Goal: Task Accomplishment & Management: Manage account settings

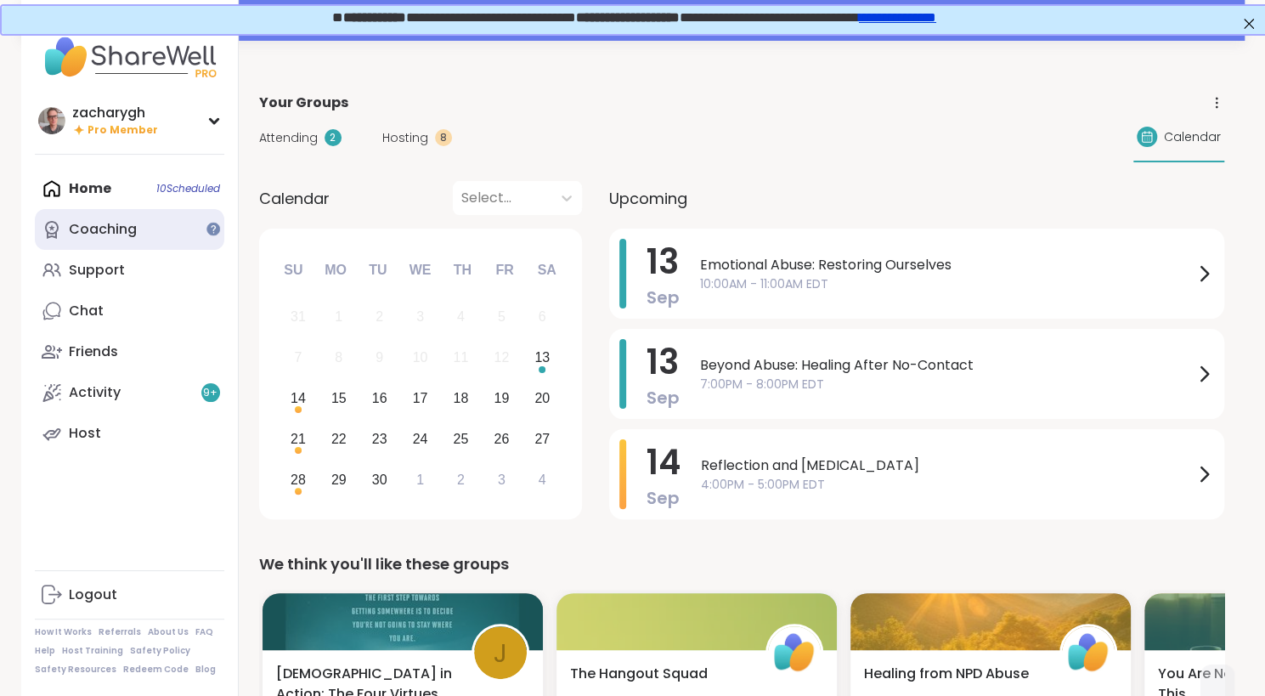
click at [153, 243] on link "Coaching" at bounding box center [129, 229] width 189 height 41
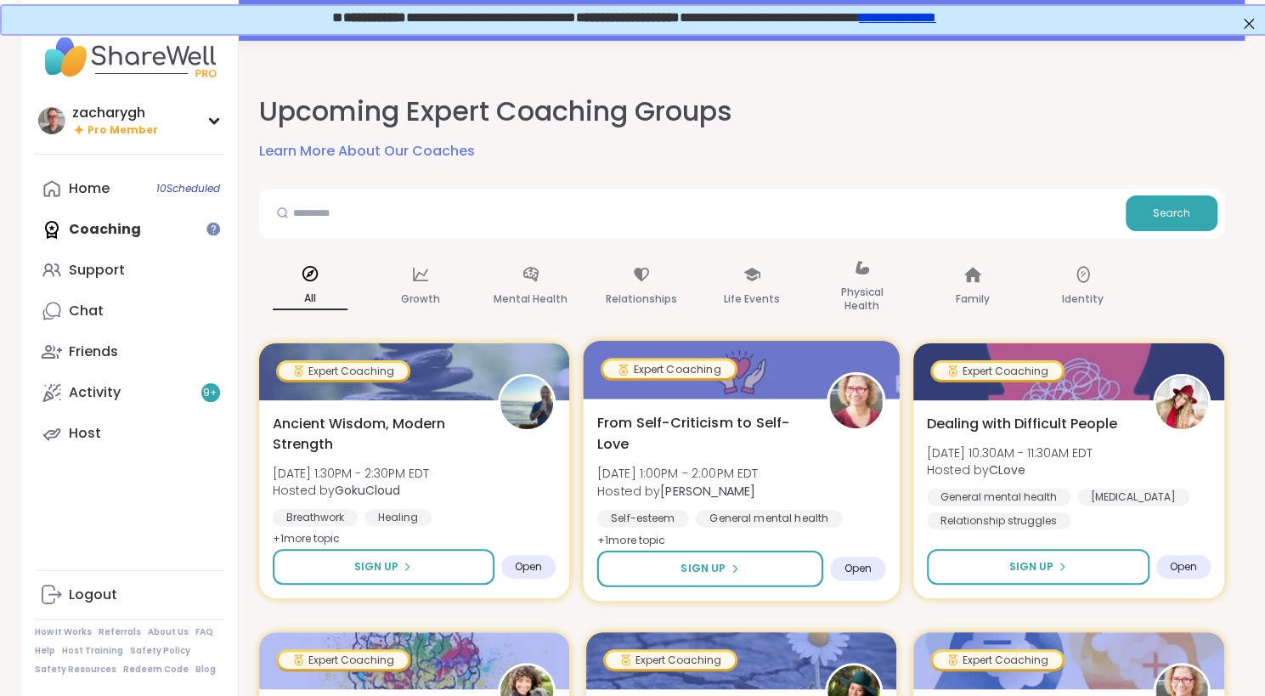
click at [601, 434] on span "From Self-Criticism to Self-Love" at bounding box center [701, 433] width 211 height 42
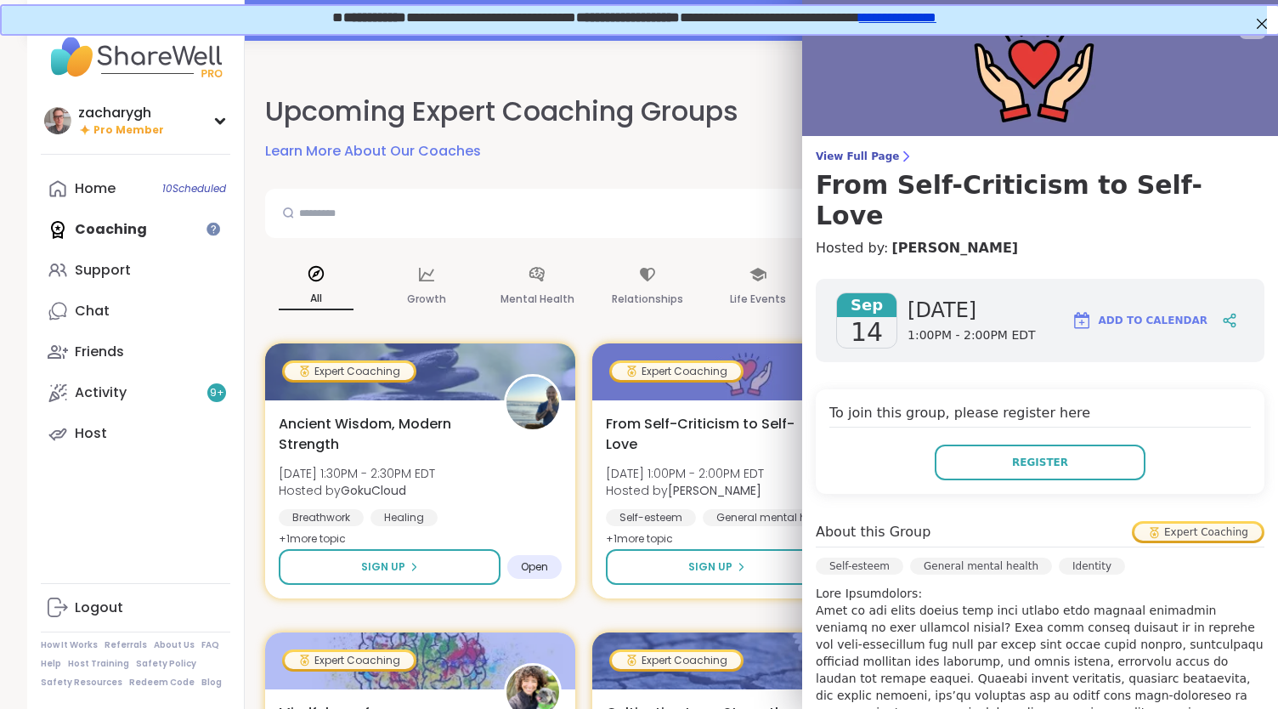
click at [348, 154] on link "Learn More About Our Coaches" at bounding box center [373, 151] width 216 height 20
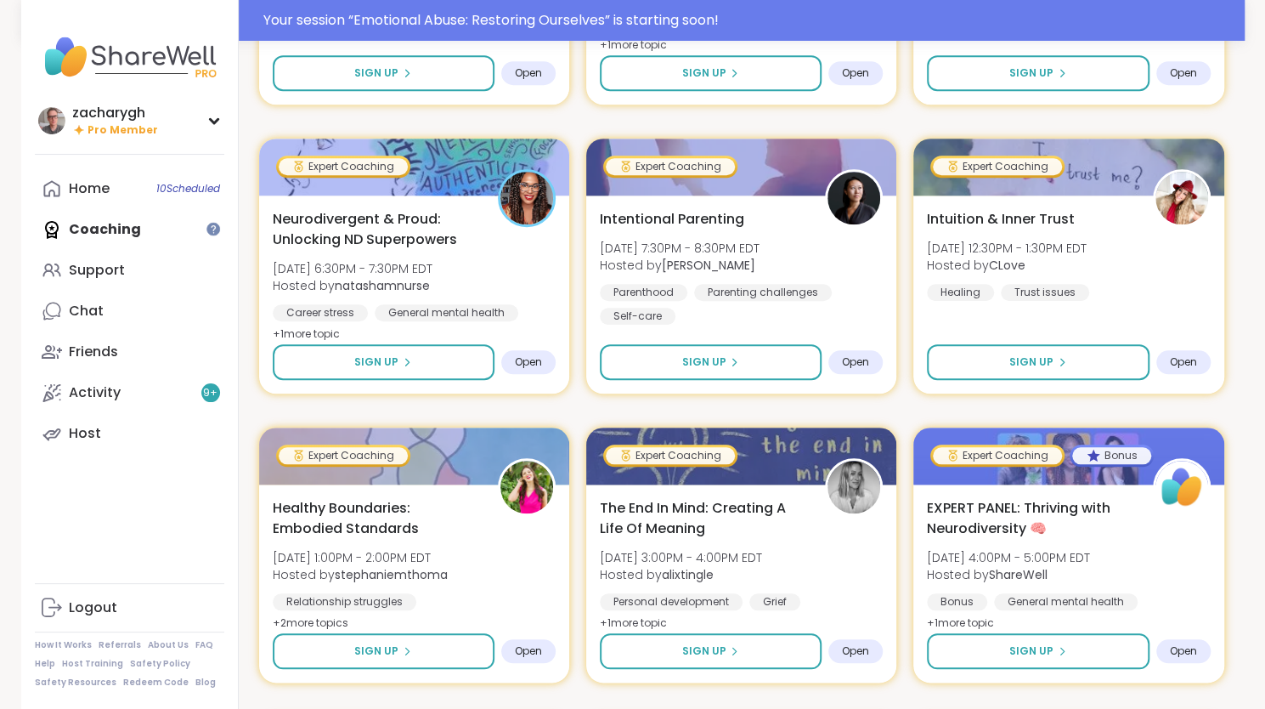
scroll to position [773, 0]
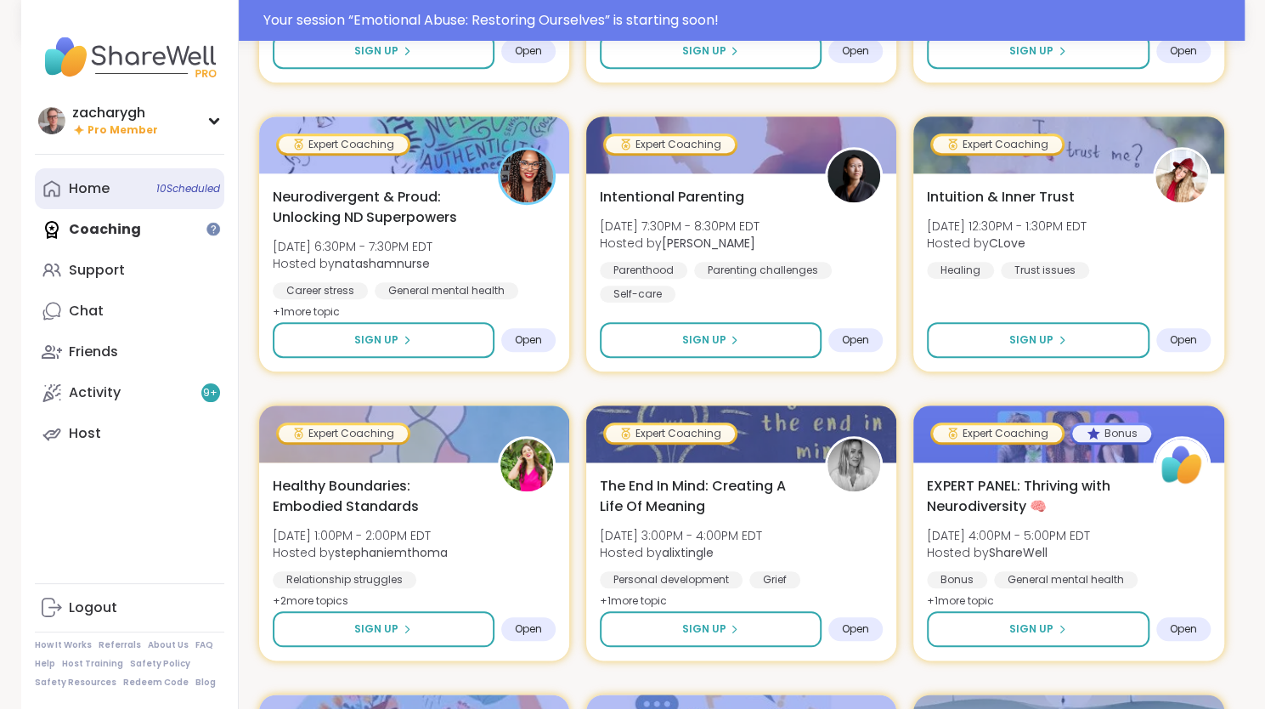
drag, startPoint x: 1272, startPoint y: 191, endPoint x: 90, endPoint y: 197, distance: 1181.8
click at [90, 197] on div "Home 10 Scheduled" at bounding box center [89, 188] width 41 height 19
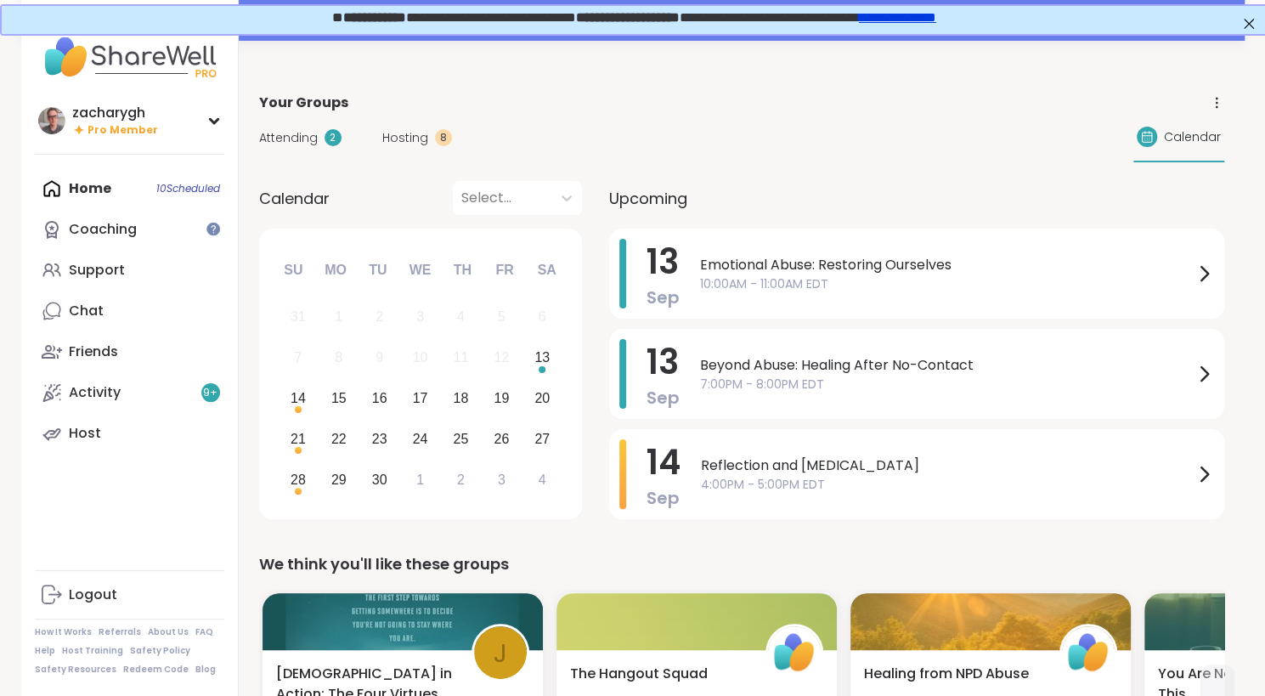
click at [308, 144] on span "Attending" at bounding box center [288, 138] width 59 height 18
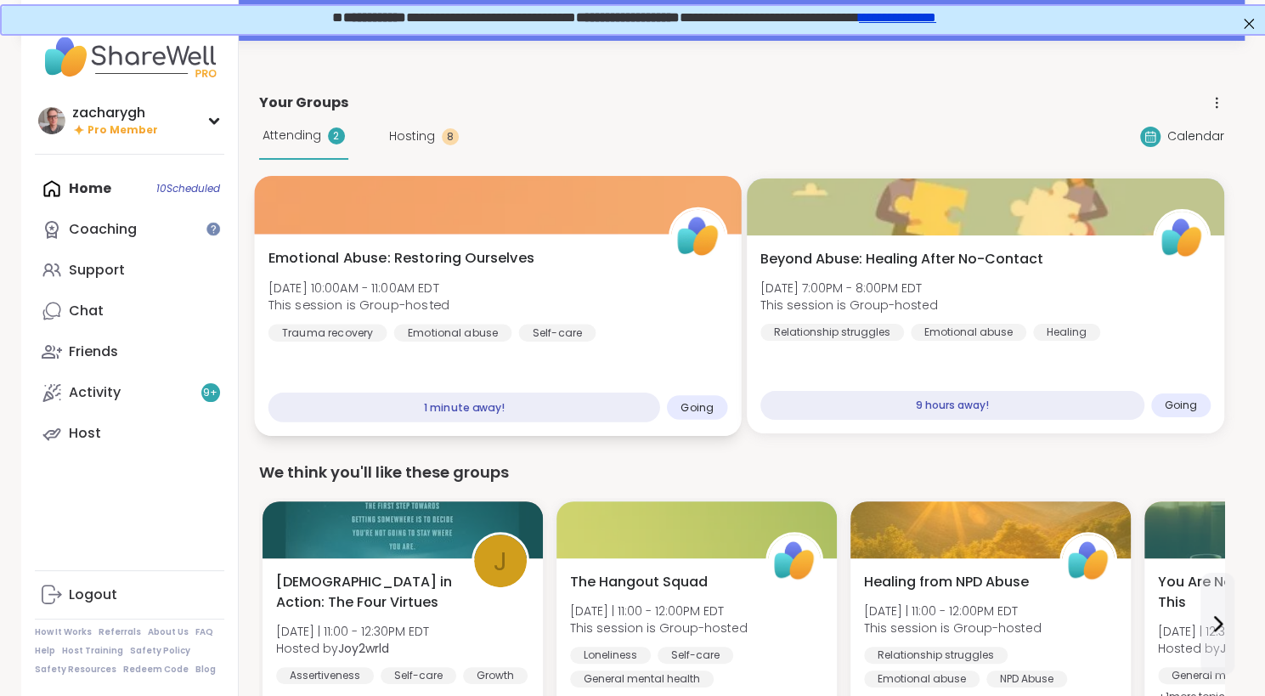
click at [641, 335] on div "Emotional Abuse: Restoring Ourselves Sat, Sep 13 | 10:00AM - 11:00AM EDT This s…" at bounding box center [498, 294] width 460 height 93
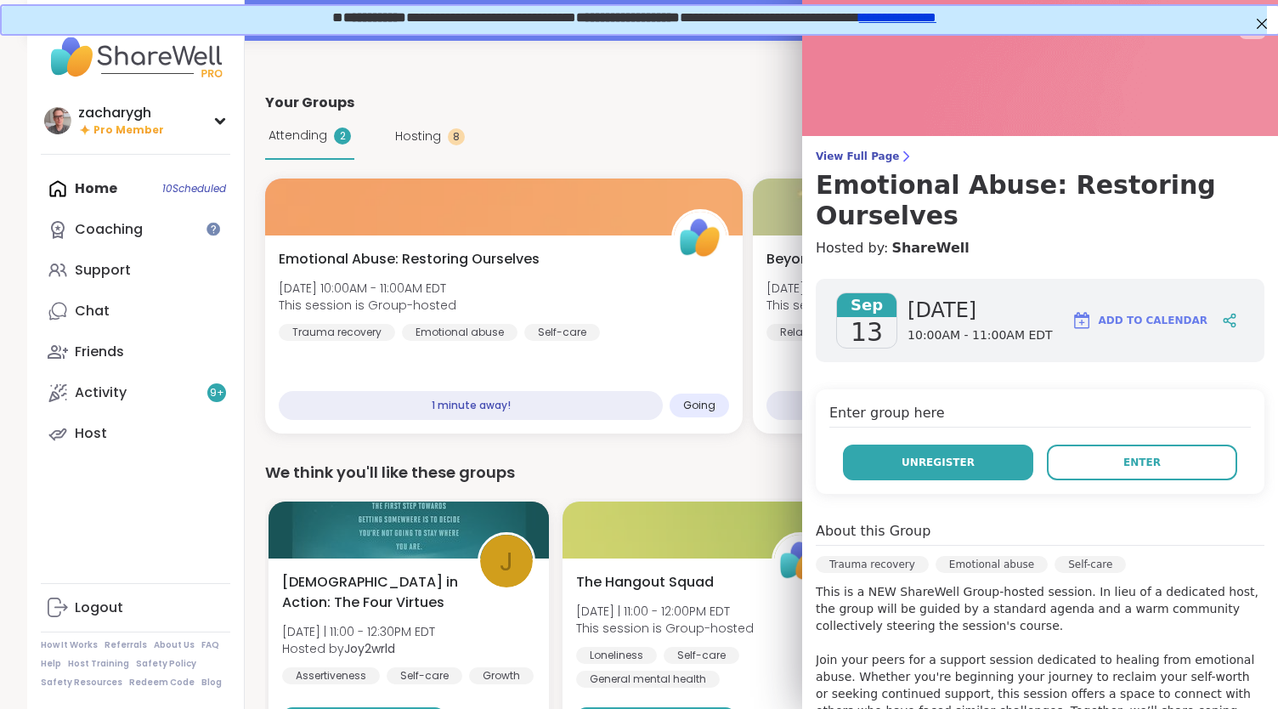
click at [991, 460] on button "Unregister" at bounding box center [938, 462] width 190 height 36
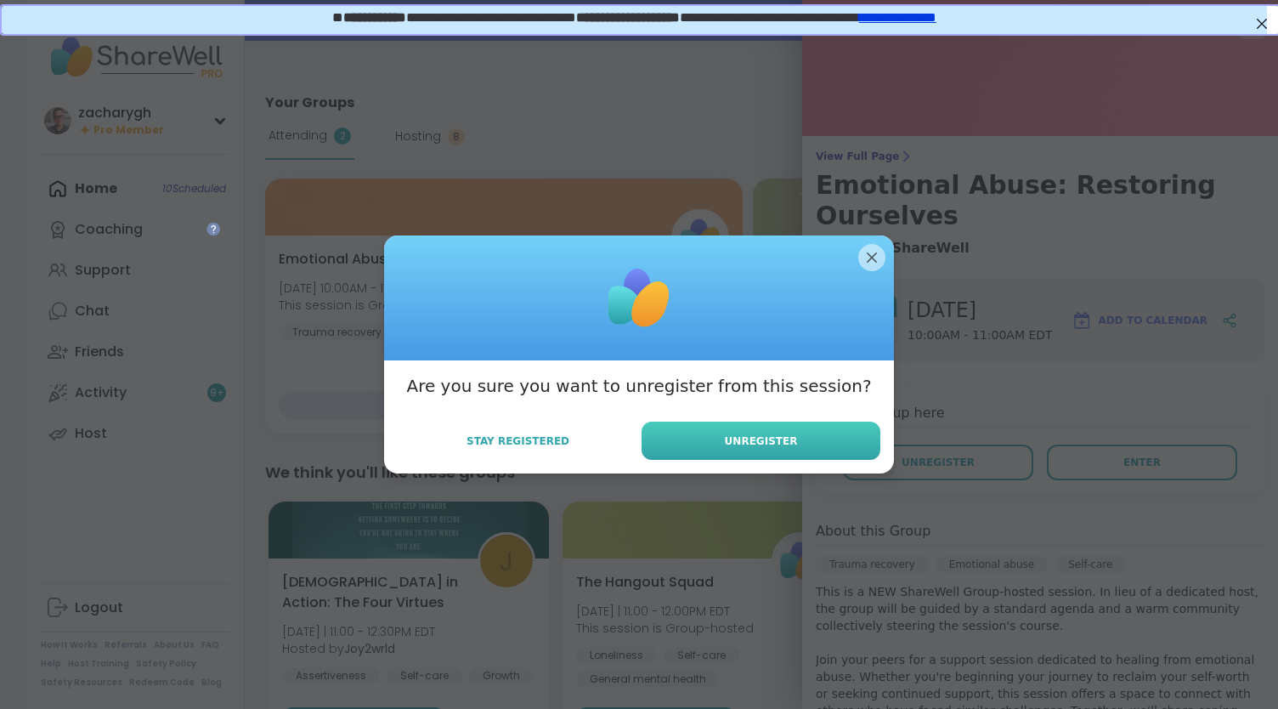
click at [792, 441] on button "Unregister" at bounding box center [760, 440] width 239 height 38
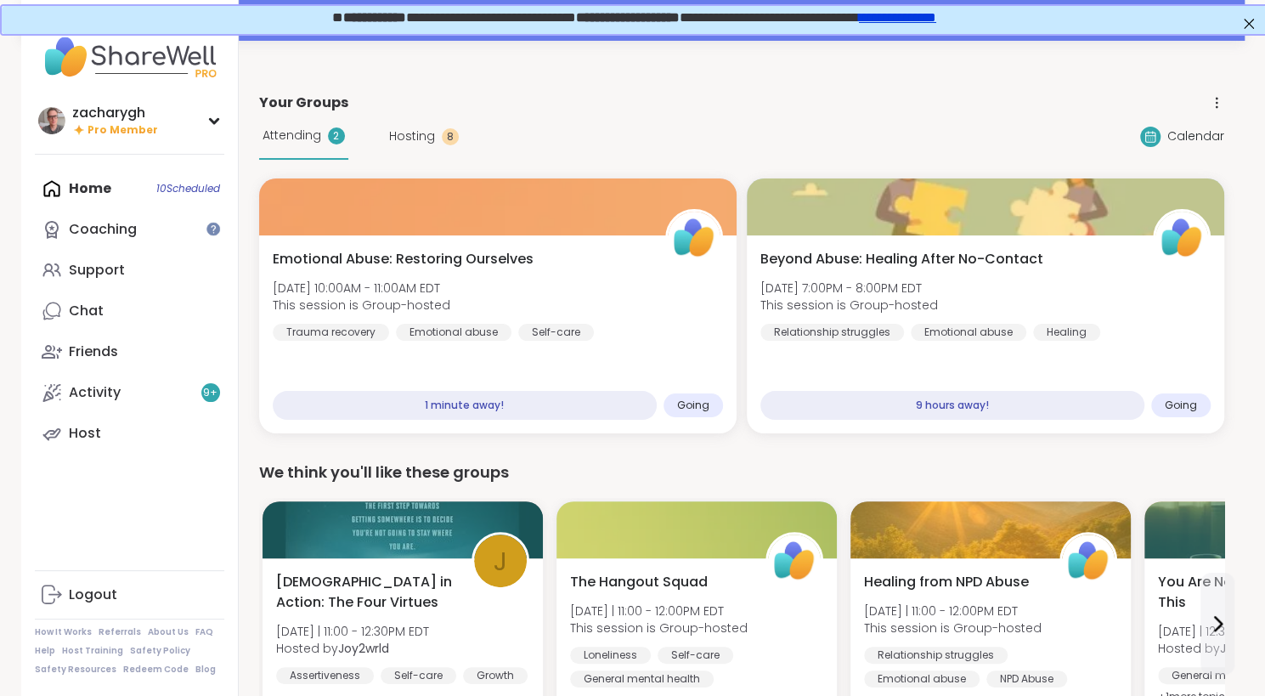
click at [858, 259] on div "Emotional Abuse: Restoring Ourselves Sat, Sep 13 | 10:00AM - 11:00AM EDT This s…" at bounding box center [741, 305] width 965 height 255
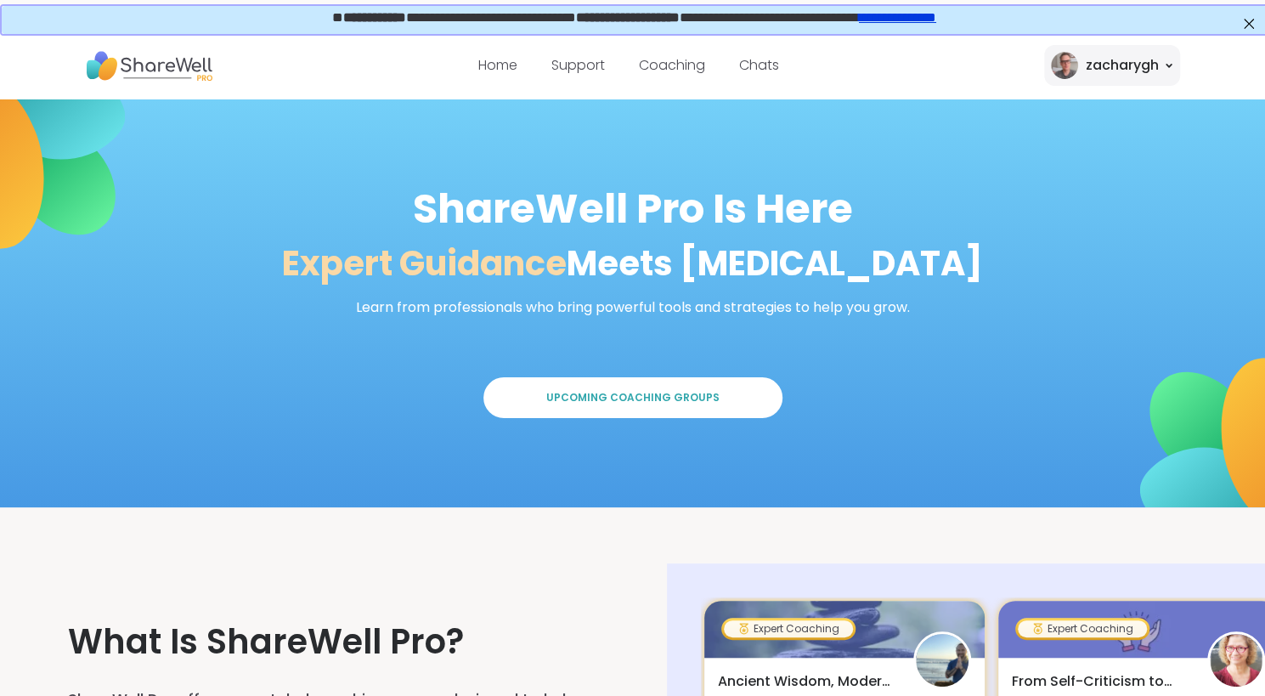
click at [1192, 75] on nav "Home Support Coaching Chats zacharygh" at bounding box center [632, 65] width 1265 height 68
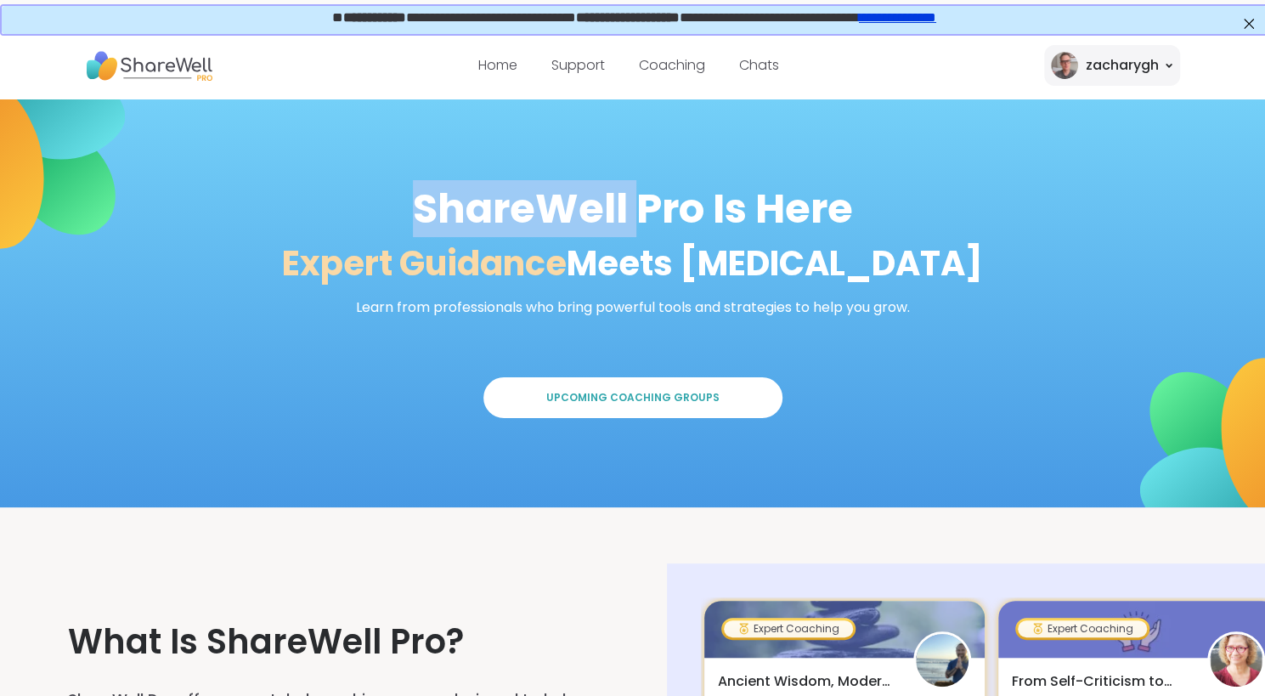
click at [1192, 75] on nav "Home Support Coaching Chats zacharygh" at bounding box center [632, 65] width 1265 height 68
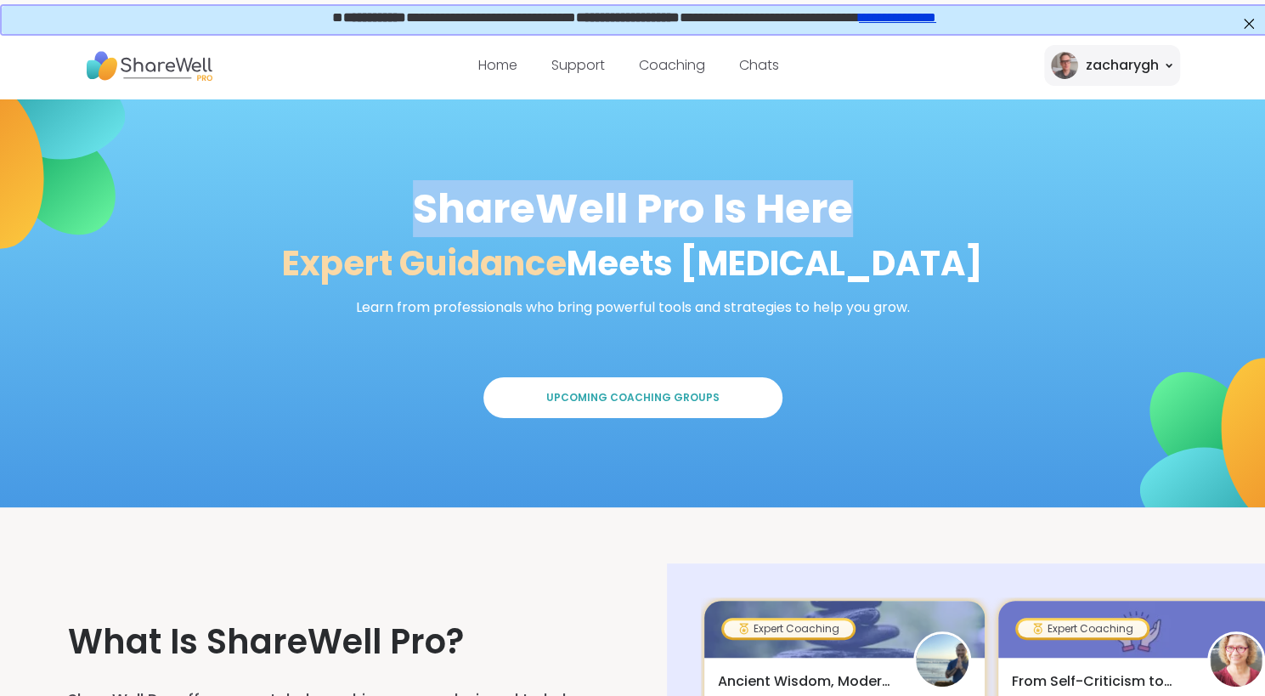
click at [1192, 75] on nav "Home Support Coaching Chats zacharygh" at bounding box center [632, 65] width 1265 height 68
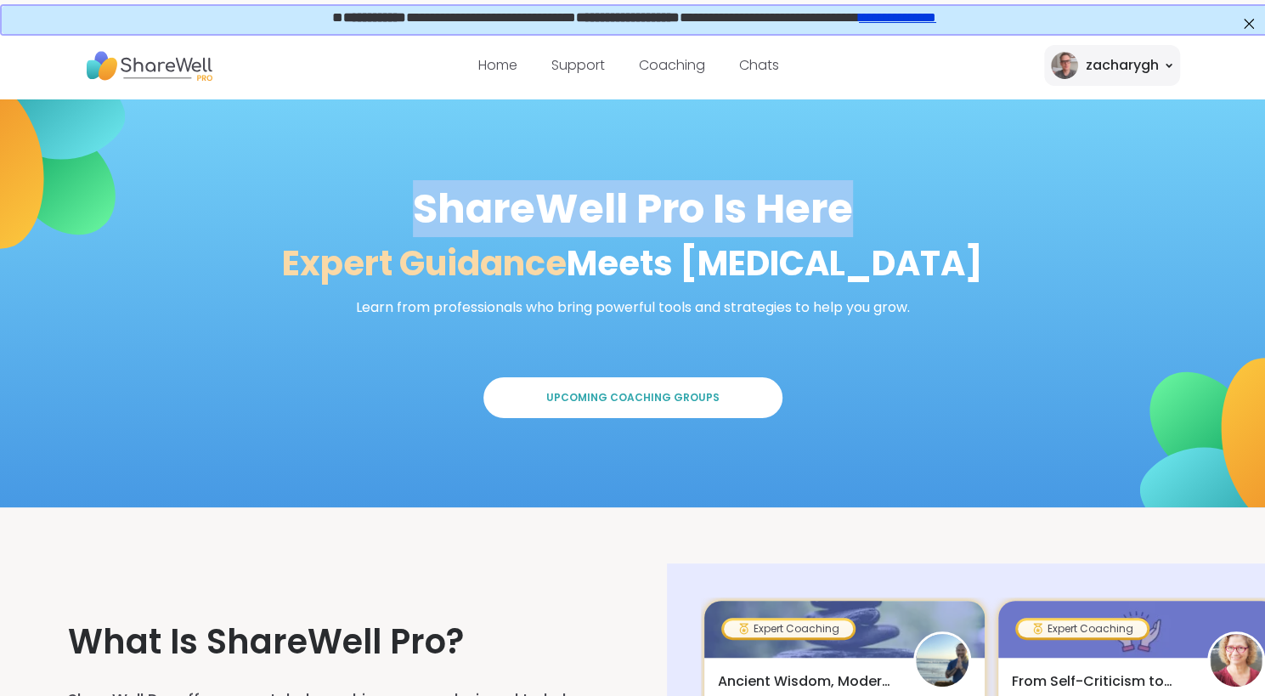
click at [1192, 75] on nav "Home Support Coaching Chats zacharygh" at bounding box center [632, 65] width 1265 height 68
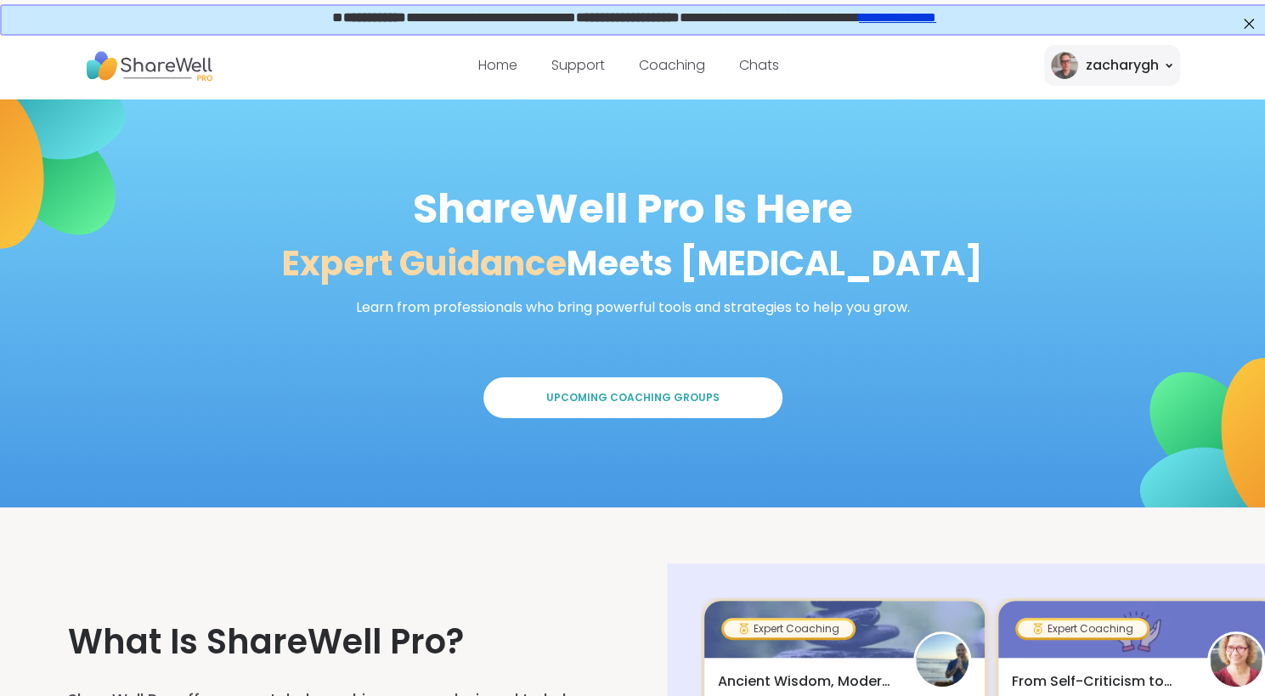
click at [1192, 75] on nav "Home Support Coaching Chats zacharygh" at bounding box center [632, 65] width 1265 height 68
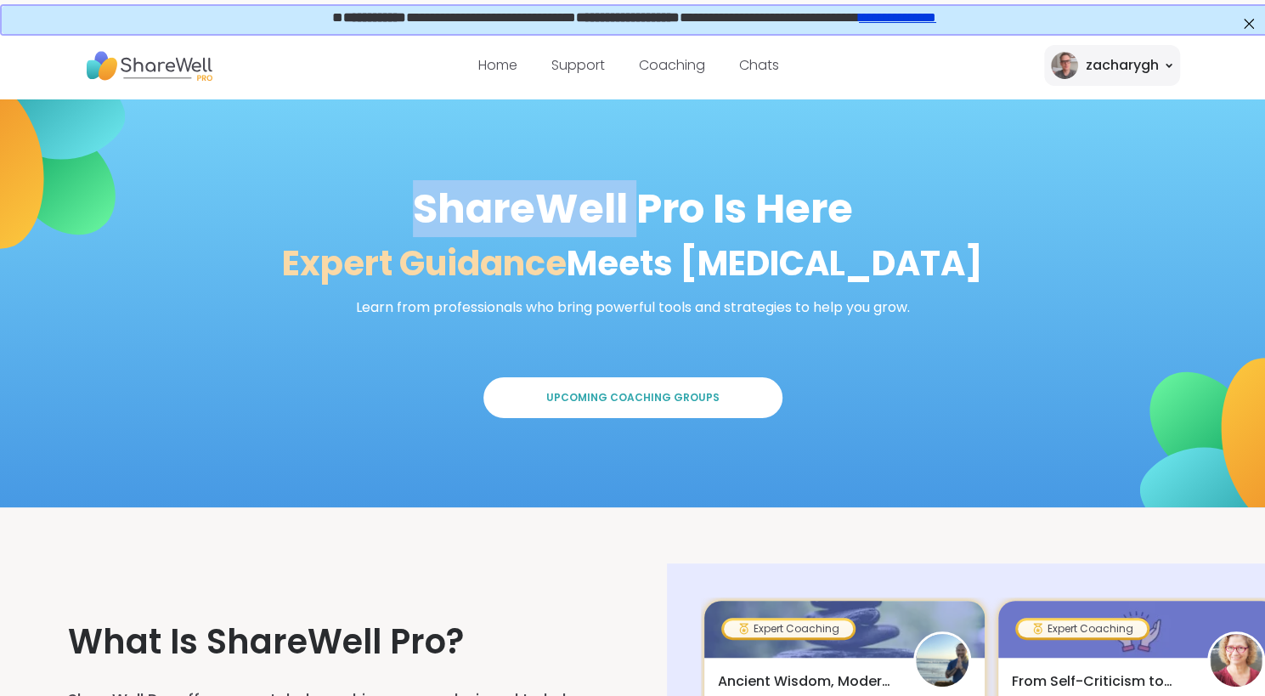
click at [1192, 75] on nav "Home Support Coaching Chats zacharygh" at bounding box center [632, 65] width 1265 height 68
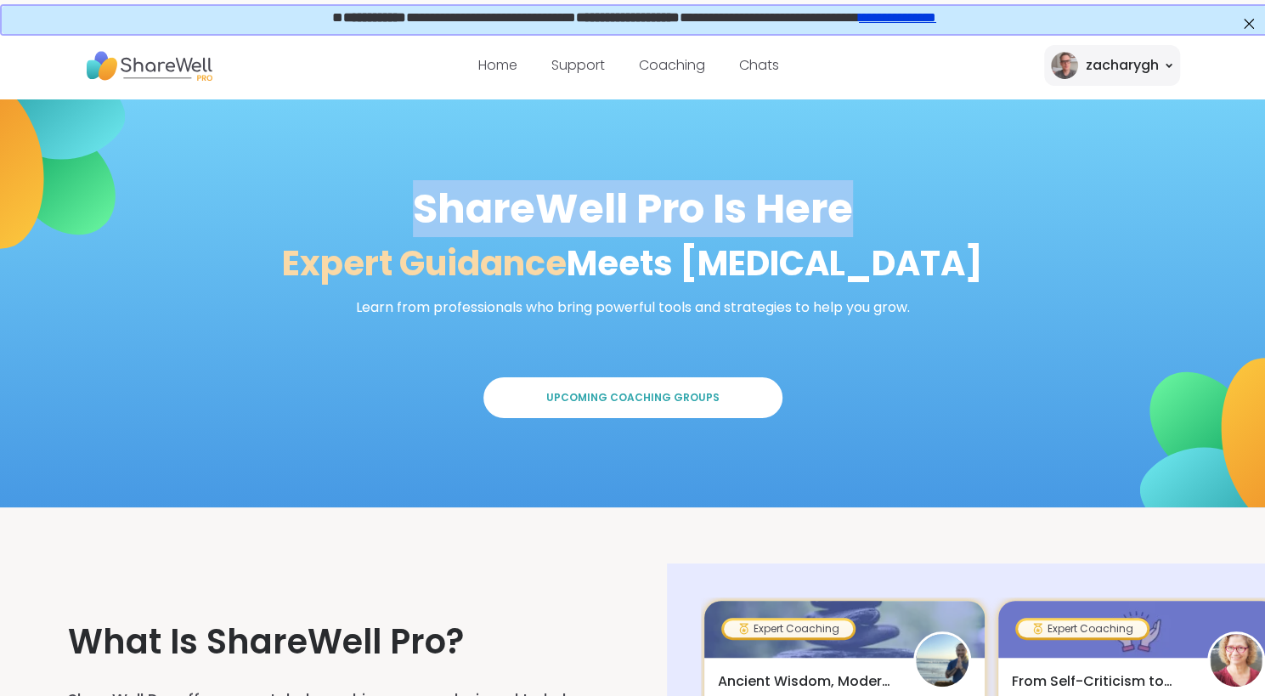
click at [1192, 75] on nav "Home Support Coaching Chats zacharygh" at bounding box center [632, 65] width 1265 height 68
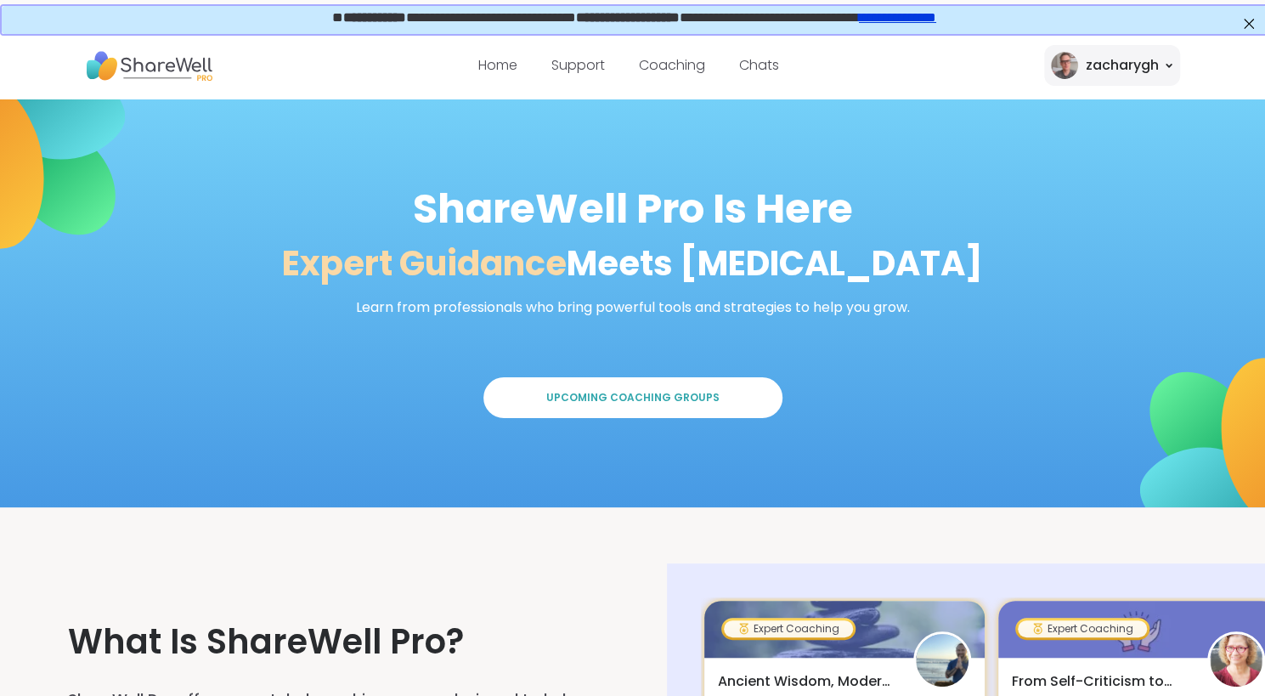
click at [1192, 75] on nav "Home Support Coaching Chats zacharygh" at bounding box center [632, 65] width 1265 height 68
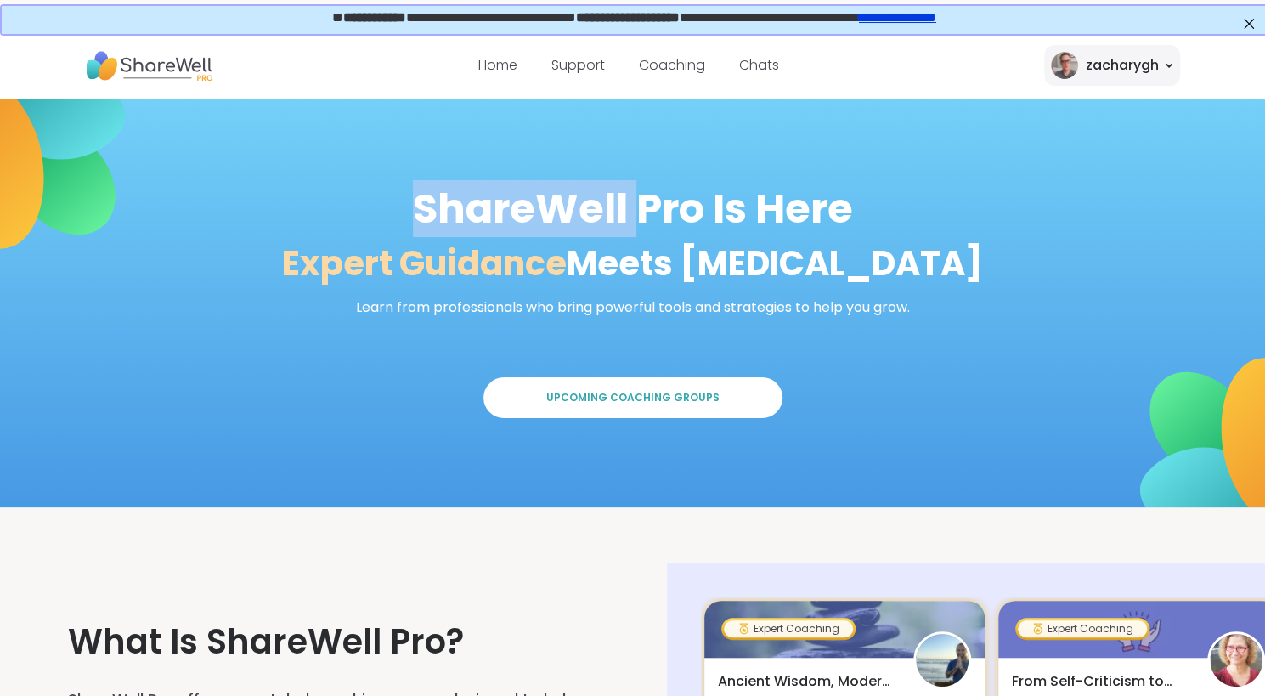
click at [1192, 75] on nav "Home Support Coaching Chats zacharygh" at bounding box center [632, 65] width 1265 height 68
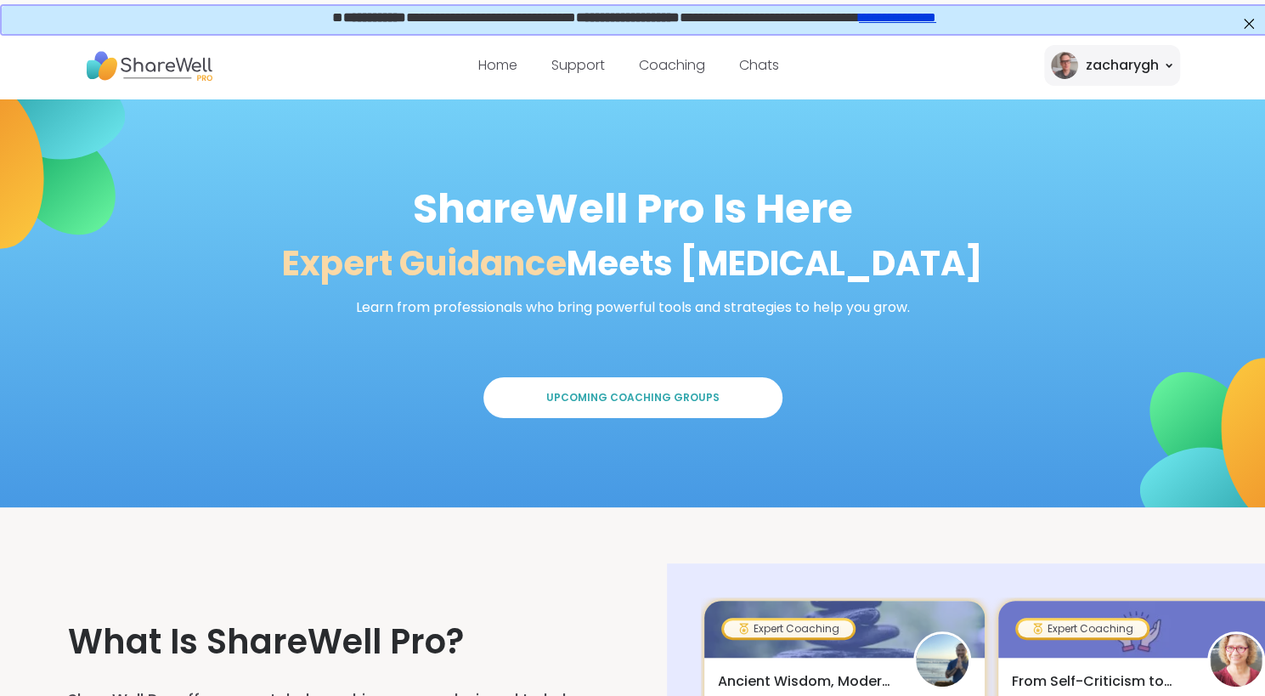
click at [1192, 75] on nav "Home Support Coaching Chats zacharygh" at bounding box center [632, 65] width 1265 height 68
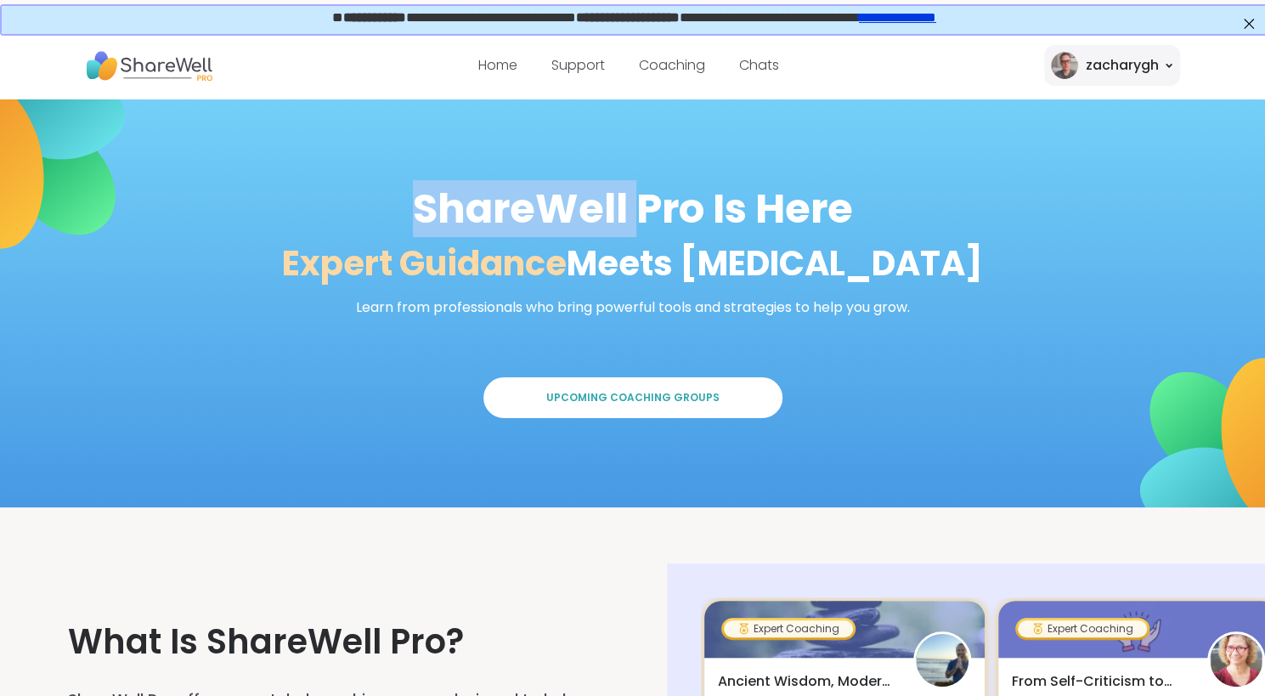
click at [1192, 75] on nav "Home Support Coaching Chats zacharygh" at bounding box center [632, 65] width 1265 height 68
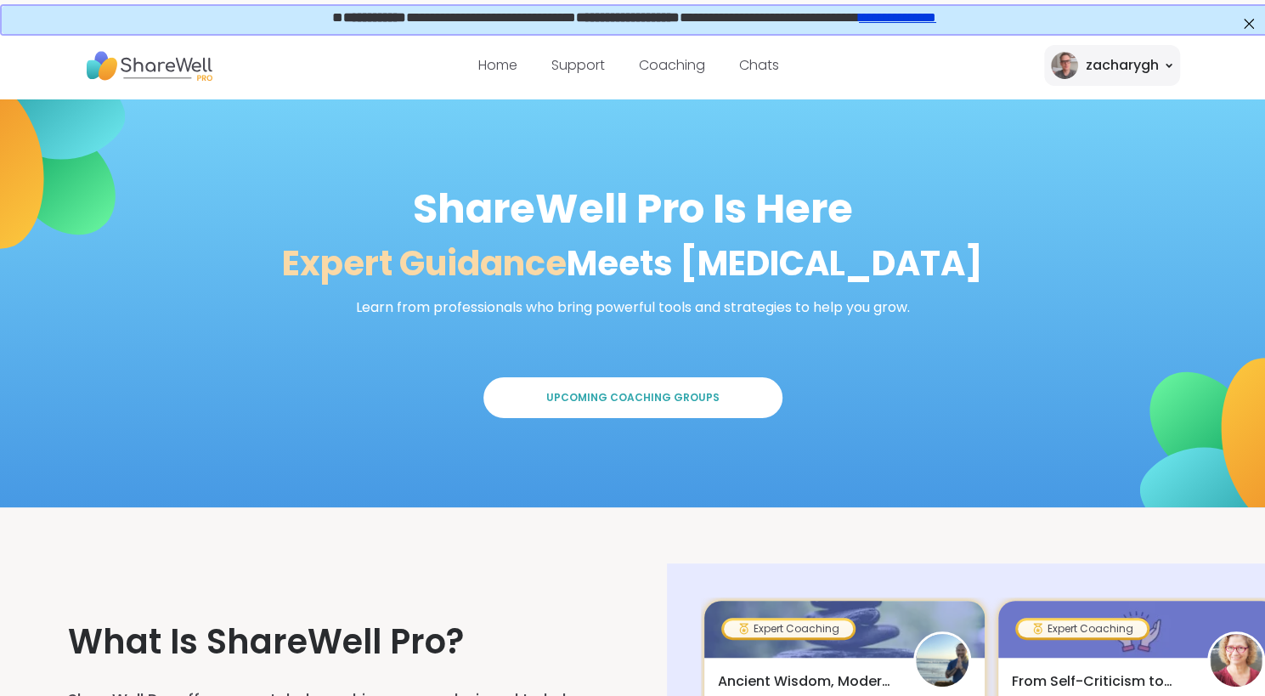
click at [1192, 75] on nav "Home Support Coaching Chats zacharygh" at bounding box center [632, 65] width 1265 height 68
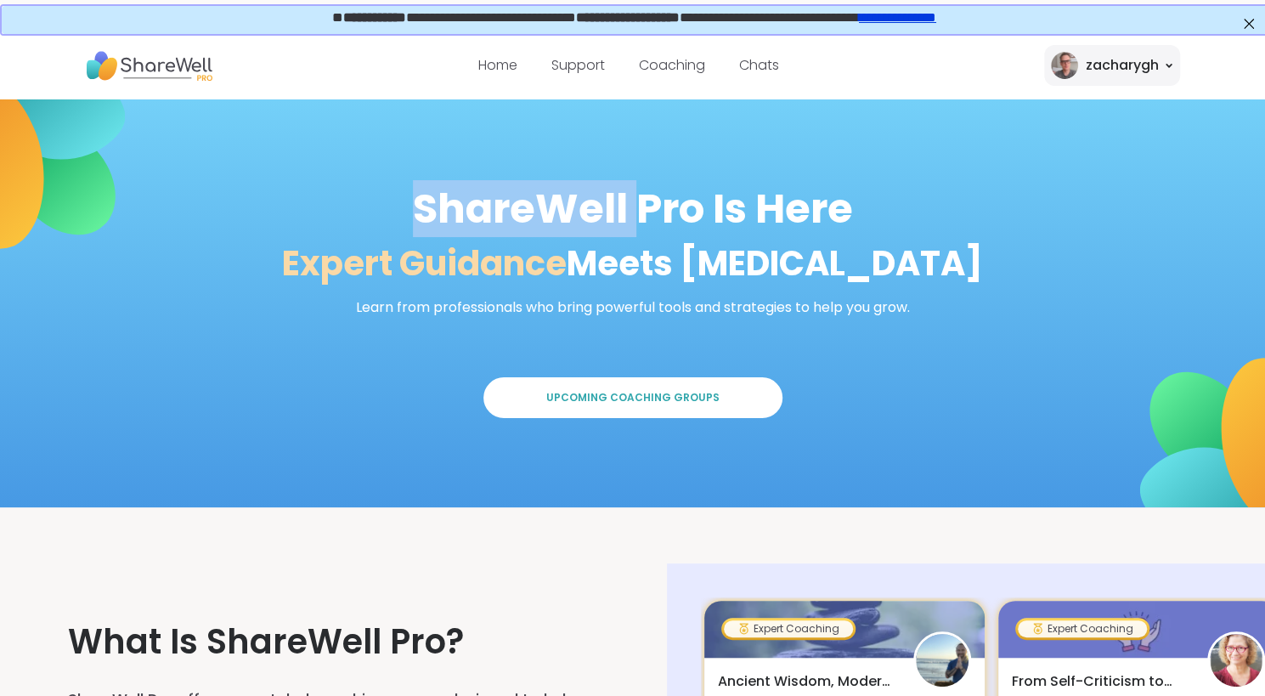
click at [1192, 75] on nav "Home Support Coaching Chats zacharygh" at bounding box center [632, 65] width 1265 height 68
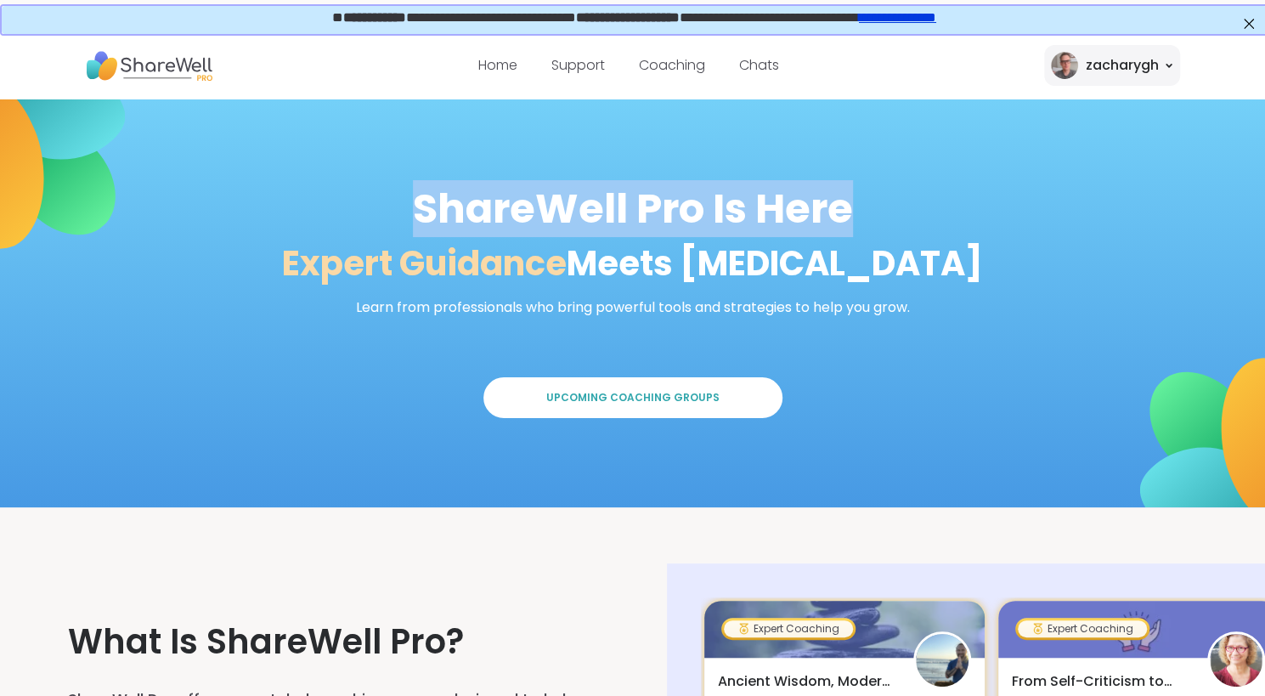
click at [1192, 75] on nav "Home Support Coaching Chats zacharygh" at bounding box center [632, 65] width 1265 height 68
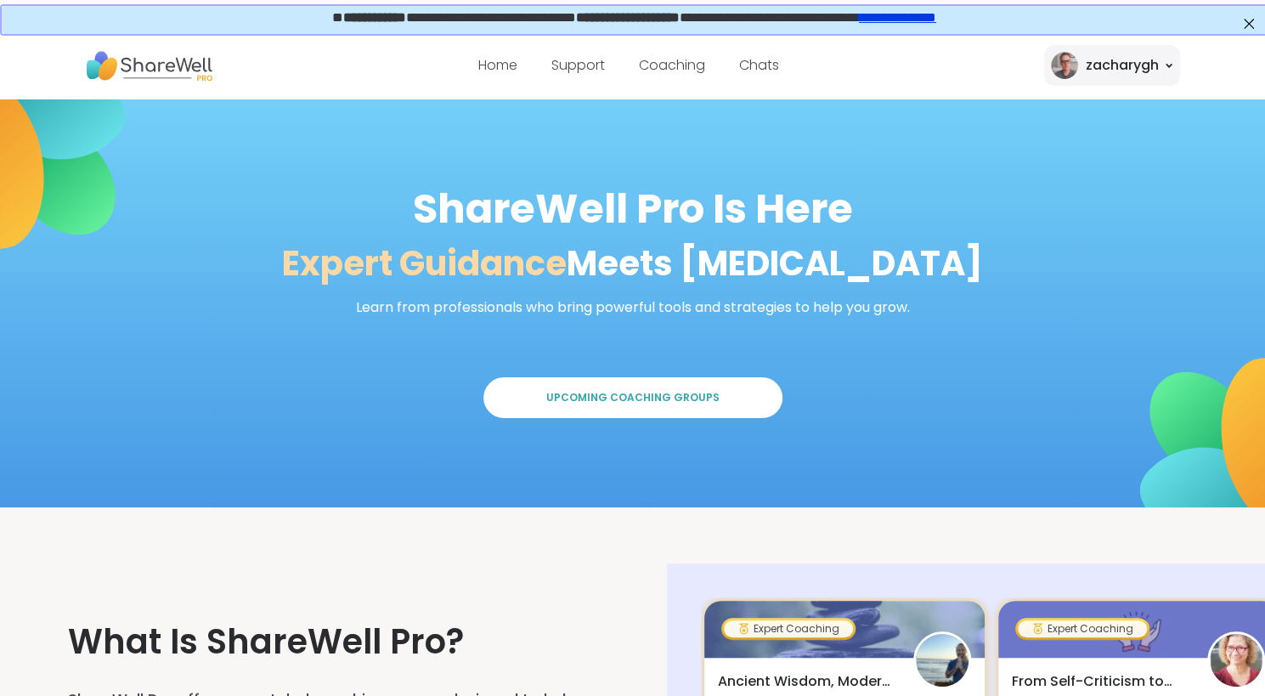
click at [1192, 75] on nav "Home Support Coaching Chats zacharygh" at bounding box center [632, 65] width 1265 height 68
